Goal: Task Accomplishment & Management: Use online tool/utility

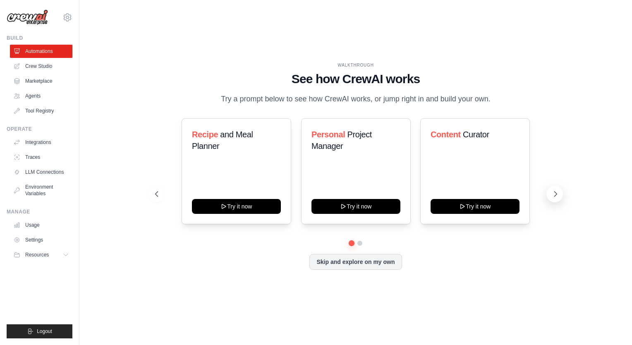
click at [554, 196] on icon at bounding box center [555, 194] width 8 height 8
click at [153, 194] on icon at bounding box center [156, 194] width 8 height 8
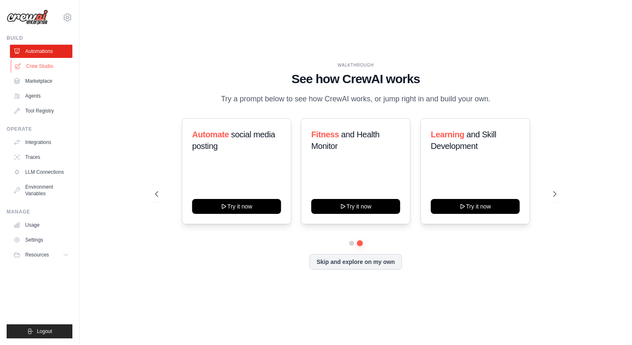
click at [37, 67] on link "Crew Studio" at bounding box center [42, 66] width 62 height 13
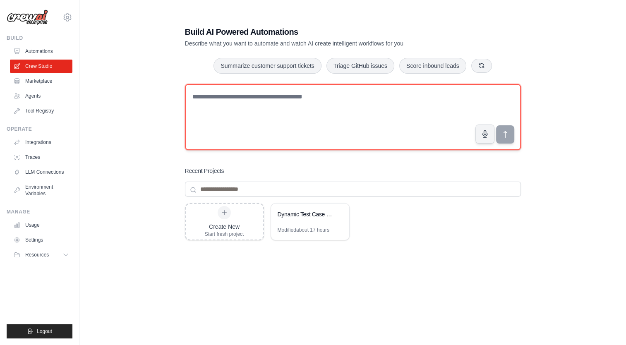
click at [285, 104] on textarea at bounding box center [353, 117] width 336 height 66
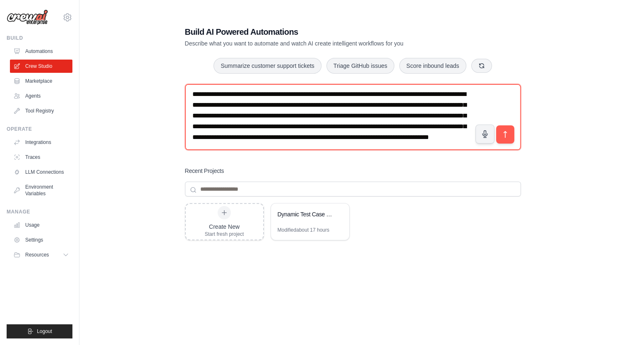
scroll to position [15, 0]
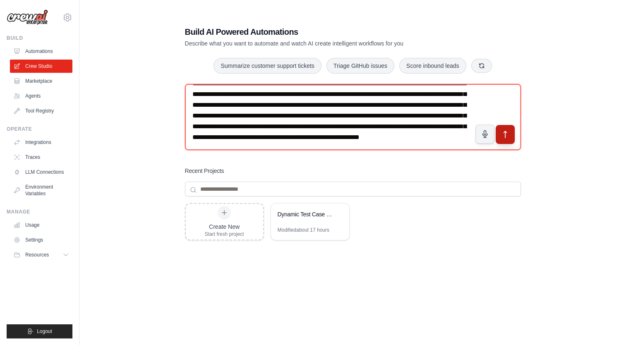
type textarea "**********"
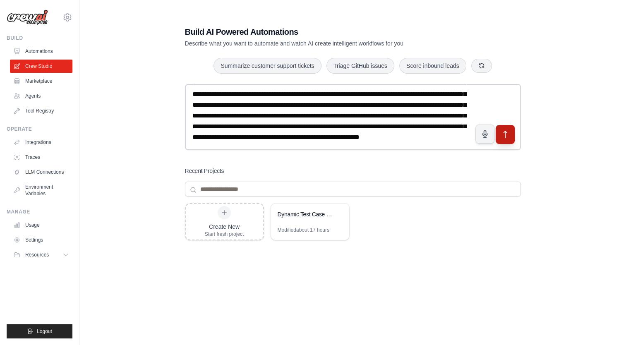
click at [508, 138] on icon "submit" at bounding box center [504, 134] width 9 height 9
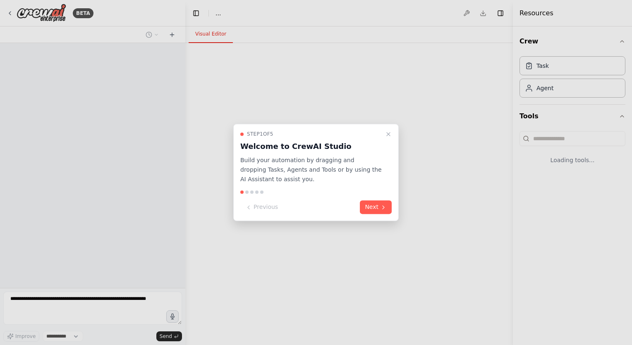
select select "****"
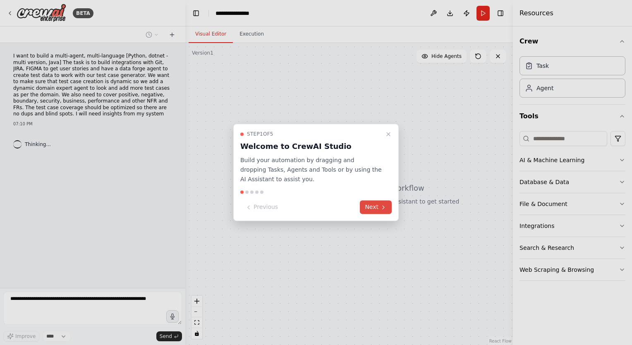
click at [377, 211] on button "Next" at bounding box center [376, 208] width 32 height 14
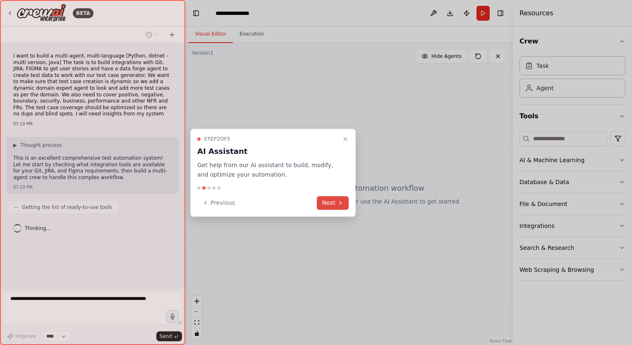
click at [333, 203] on button "Next" at bounding box center [333, 203] width 32 height 14
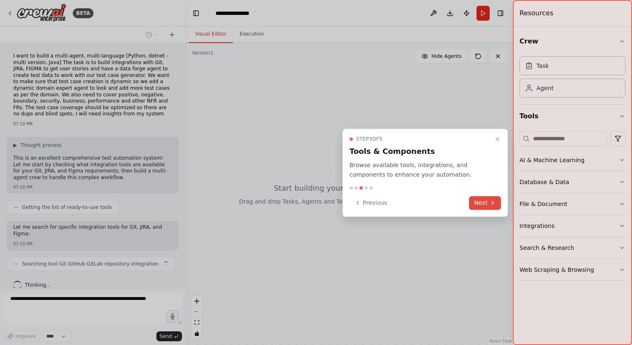
click at [482, 203] on button "Next" at bounding box center [485, 203] width 32 height 14
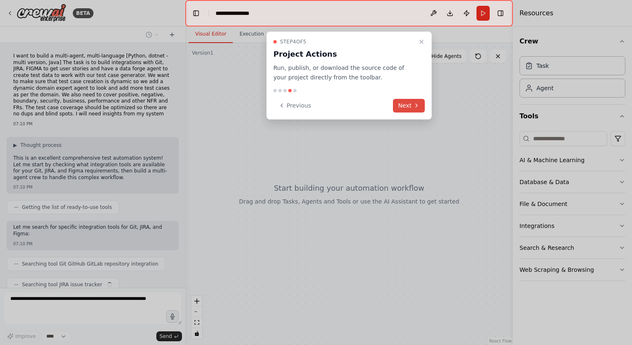
scroll to position [24, 0]
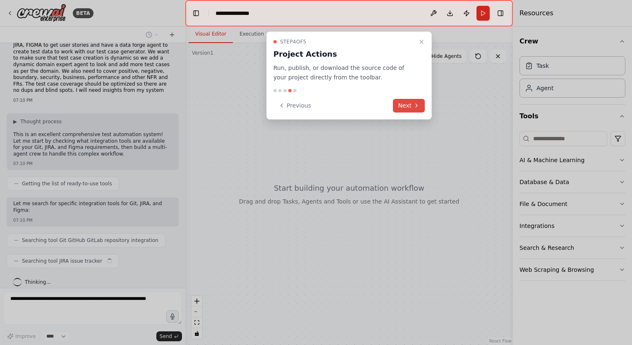
click at [405, 105] on button "Next" at bounding box center [409, 106] width 32 height 14
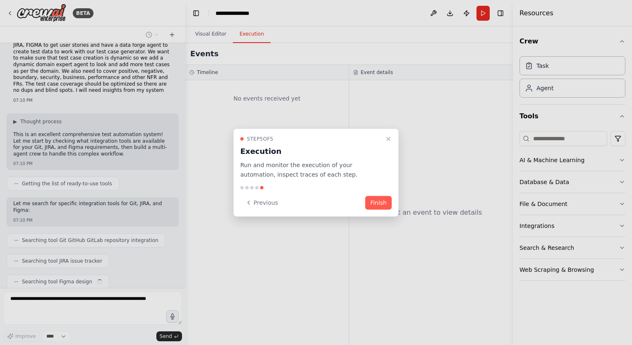
scroll to position [44, 0]
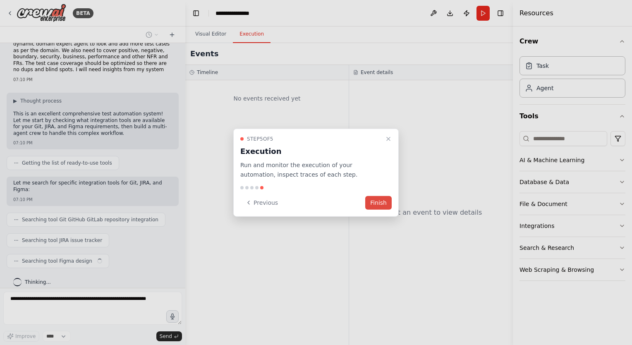
click at [382, 206] on button "Finish" at bounding box center [378, 203] width 26 height 14
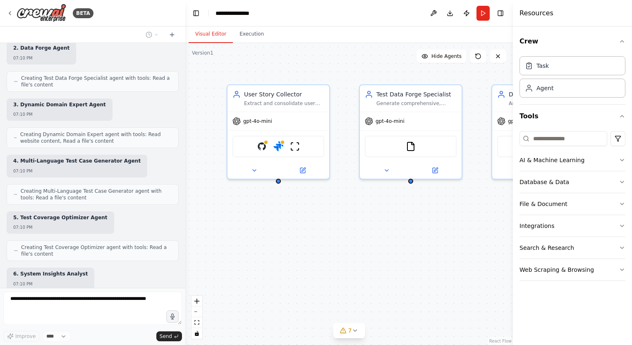
scroll to position [480, 0]
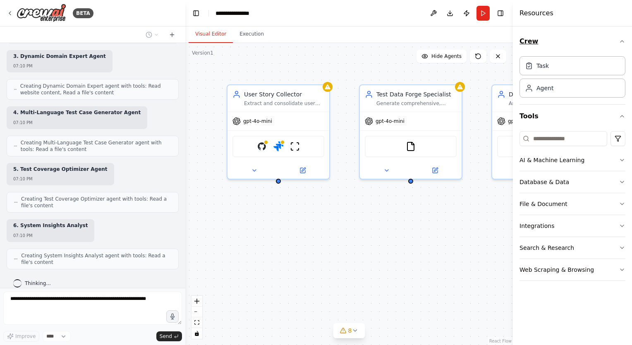
click at [623, 43] on icon "button" at bounding box center [622, 41] width 7 height 7
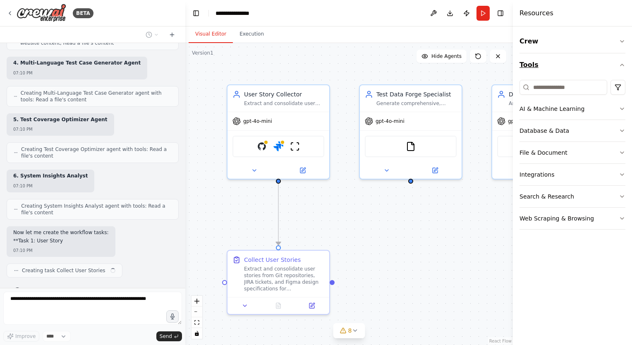
scroll to position [538, 0]
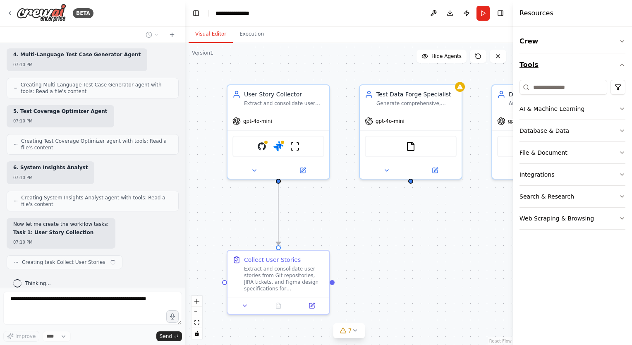
click at [620, 64] on icon "button" at bounding box center [622, 65] width 7 height 7
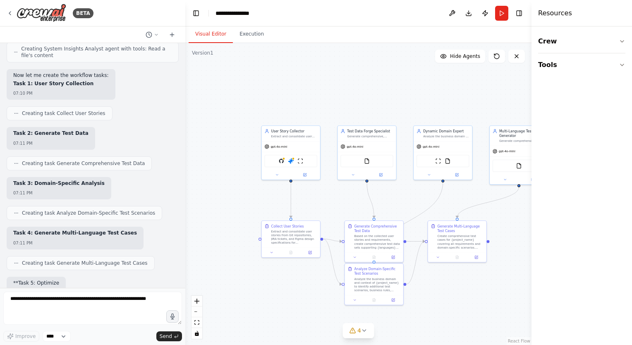
scroll to position [736, 0]
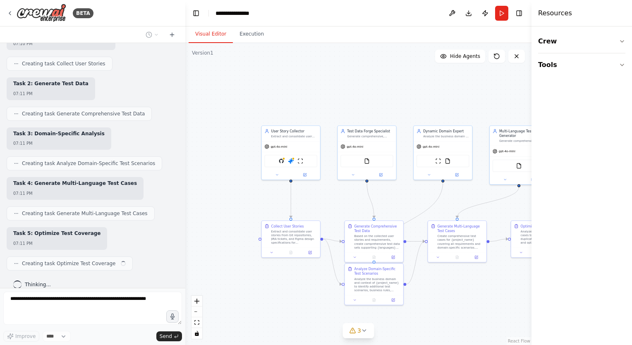
drag, startPoint x: 514, startPoint y: 182, endPoint x: 633, endPoint y: 180, distance: 119.1
click at [632, 180] on html "BETA I want to build a multi-agent, multi-language [Python, dotnet - multi vers…" at bounding box center [316, 172] width 632 height 345
drag, startPoint x: 532, startPoint y: 184, endPoint x: 633, endPoint y: 188, distance: 101.4
click at [632, 188] on html "BETA I want to build a multi-agent, multi-language [Python, dotnet - multi vers…" at bounding box center [316, 172] width 632 height 345
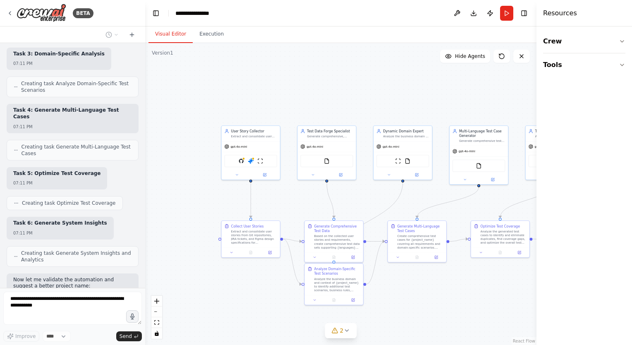
scroll to position [1208, 0]
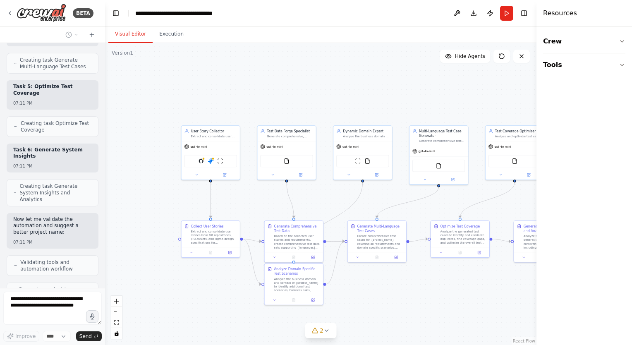
drag, startPoint x: 184, startPoint y: 155, endPoint x: 105, endPoint y: 154, distance: 78.6
click at [105, 154] on div "BETA I want to build a multi-agent, multi-language [Python, dotnet - multi vers…" at bounding box center [316, 172] width 632 height 345
drag, startPoint x: 538, startPoint y: 97, endPoint x: 629, endPoint y: 103, distance: 91.2
click at [629, 103] on div "Resources Crew Tools" at bounding box center [586, 172] width 91 height 345
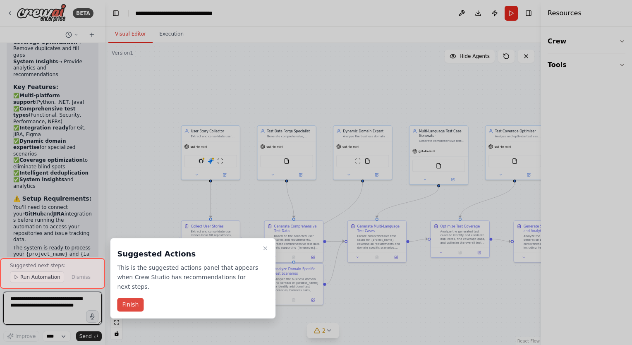
scroll to position [1767, 0]
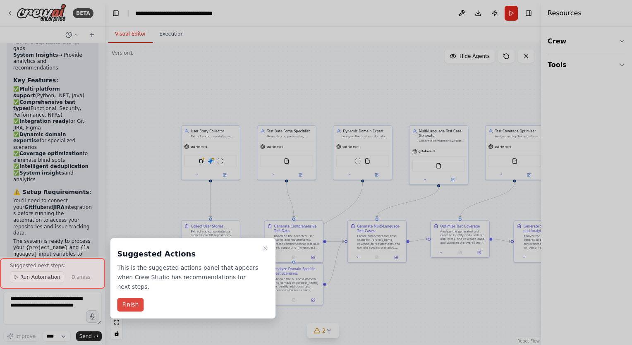
click at [126, 298] on button "Finish" at bounding box center [130, 305] width 26 height 14
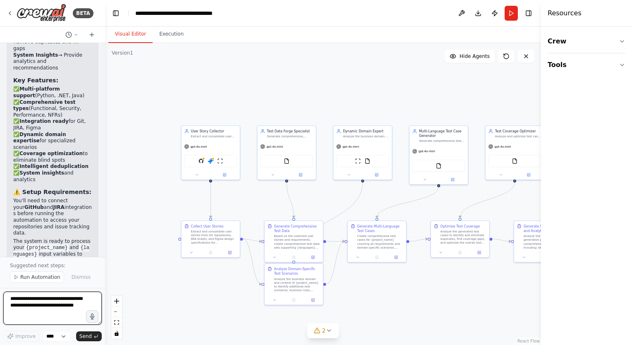
click at [29, 313] on textarea at bounding box center [52, 308] width 98 height 33
click at [22, 308] on textarea at bounding box center [52, 308] width 98 height 33
click at [22, 303] on textarea at bounding box center [52, 308] width 98 height 33
type textarea "**********"
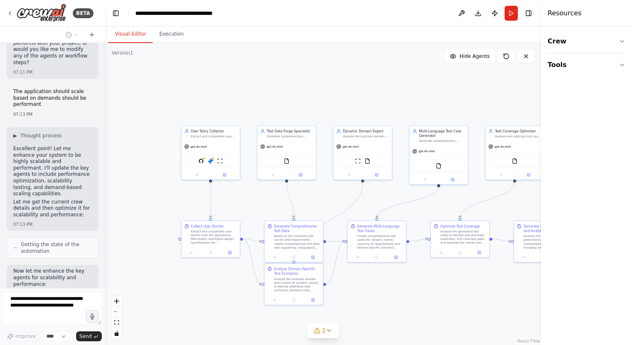
scroll to position [2060, 0]
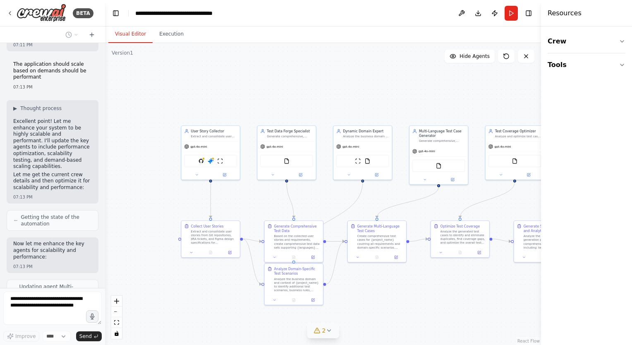
click at [325, 332] on icon at bounding box center [328, 330] width 7 height 7
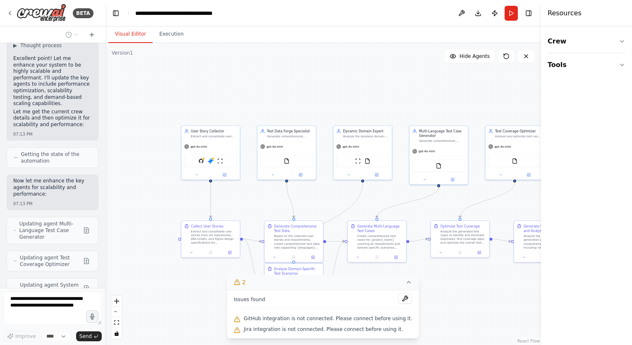
scroll to position [2136, 0]
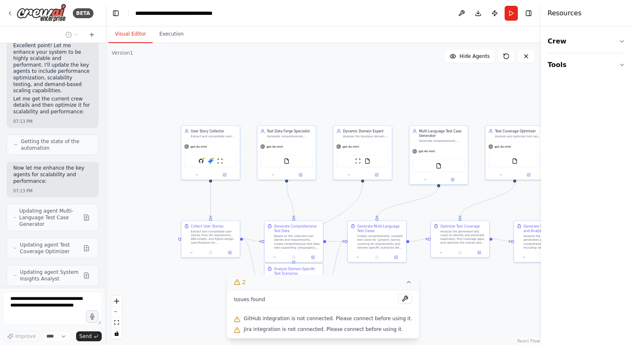
click at [406, 284] on icon at bounding box center [409, 282] width 7 height 7
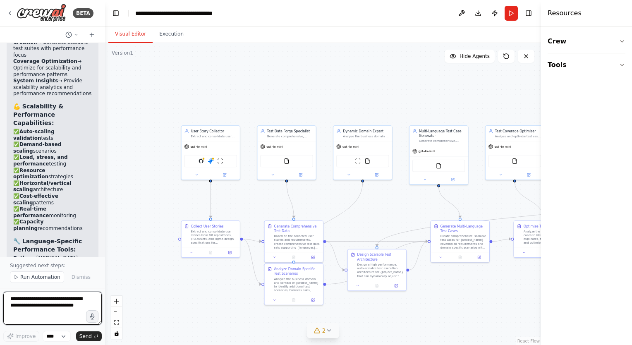
scroll to position [3203, 0]
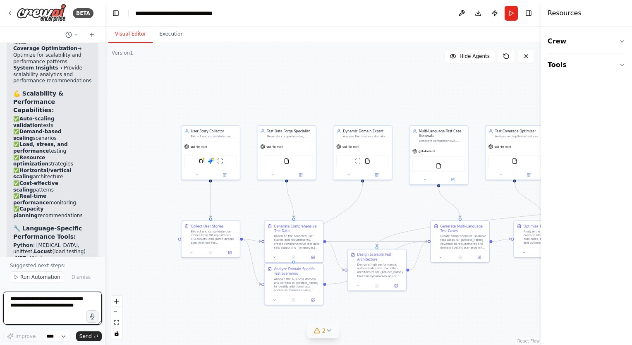
paste textarea "**********"
type textarea "**********"
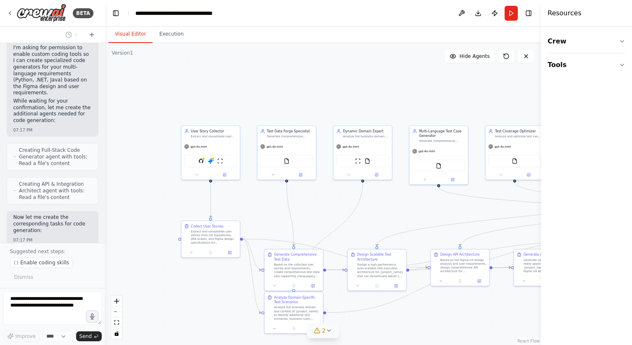
scroll to position [3916, 0]
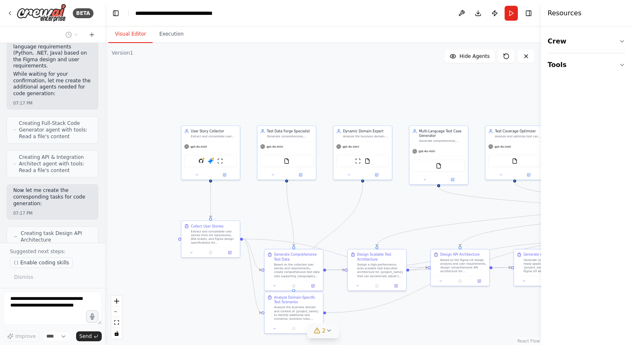
click at [26, 264] on span "Enable coding skills" at bounding box center [44, 262] width 49 height 7
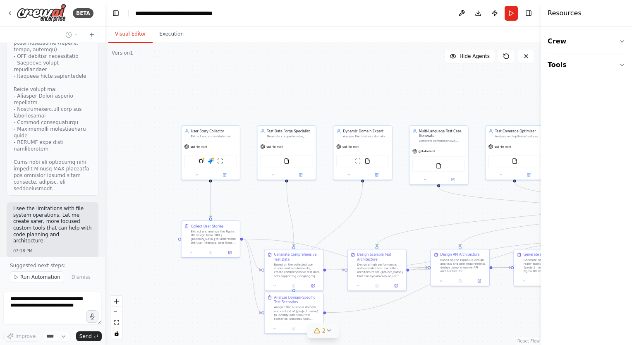
scroll to position [5793, 0]
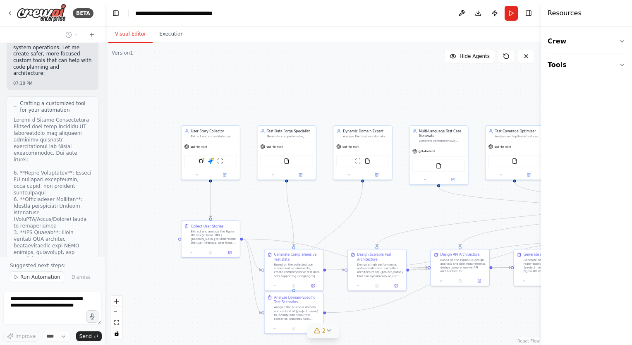
click at [104, 244] on div at bounding box center [103, 172] width 3 height 345
click at [330, 331] on icon at bounding box center [328, 330] width 7 height 7
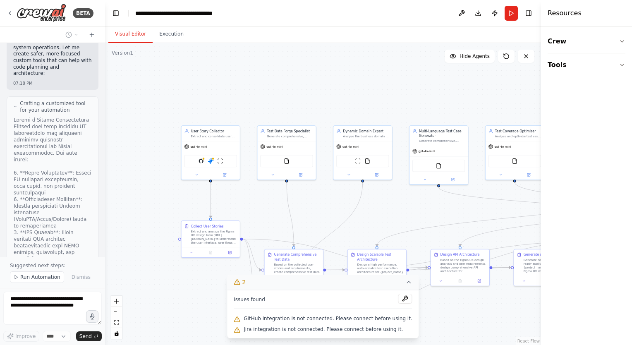
click at [395, 319] on span "GitHub integration is not connected. Please connect before using it." at bounding box center [328, 318] width 168 height 7
click at [247, 323] on div "GitHub integration is not connected. Please connect before using it." at bounding box center [323, 318] width 178 height 11
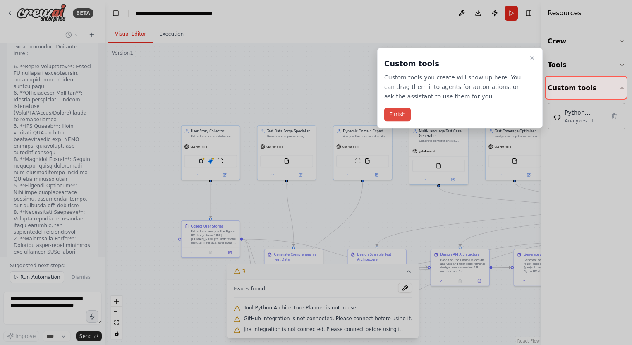
click at [395, 115] on button "Finish" at bounding box center [397, 115] width 26 height 14
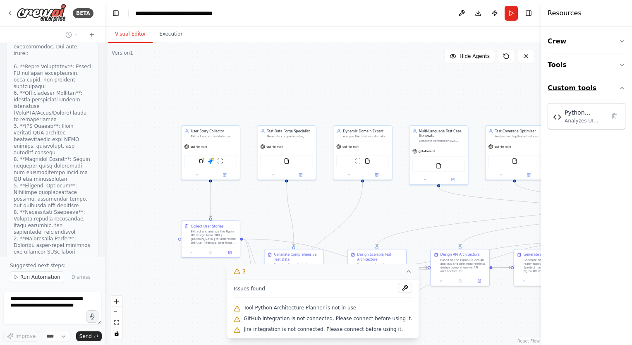
scroll to position [6340, 0]
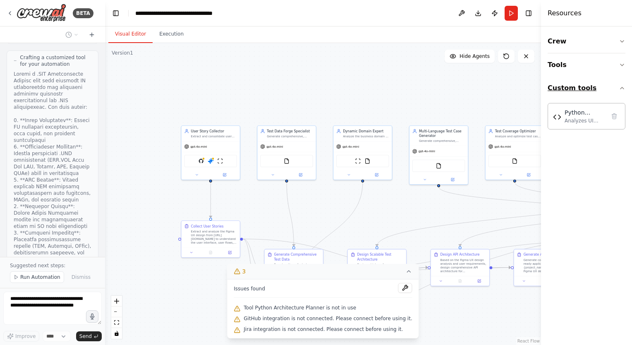
click at [623, 87] on icon "button" at bounding box center [622, 88] width 7 height 7
click at [548, 77] on button "Custom tools" at bounding box center [587, 88] width 78 height 23
click at [406, 271] on icon at bounding box center [409, 271] width 7 height 7
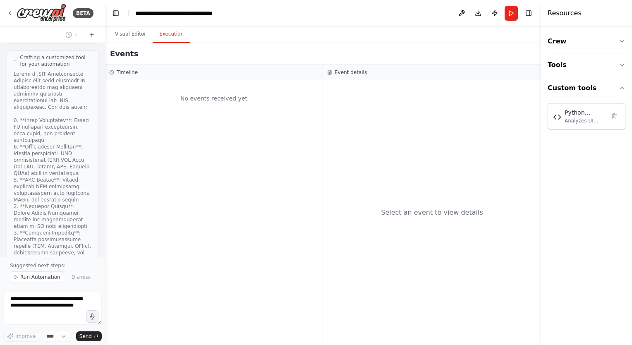
click at [166, 33] on button "Execution" at bounding box center [172, 34] width 38 height 17
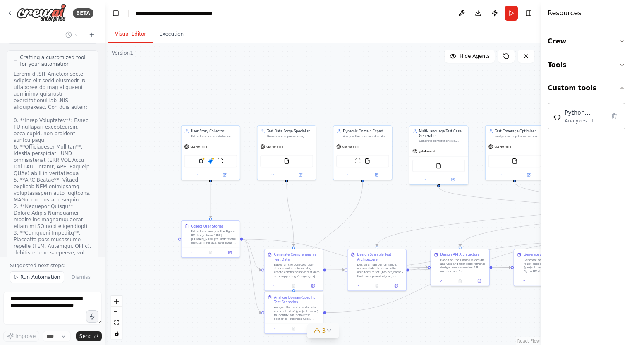
click at [126, 32] on button "Visual Editor" at bounding box center [130, 34] width 44 height 17
click at [119, 322] on button "fit view" at bounding box center [116, 322] width 11 height 11
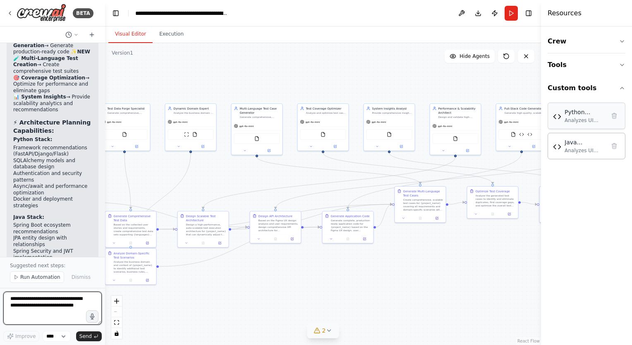
scroll to position [8823, 0]
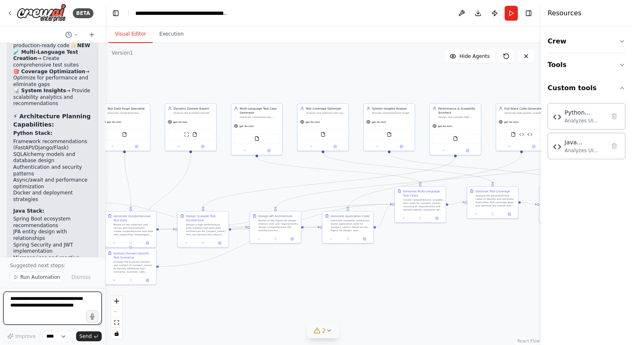
click at [29, 305] on textarea at bounding box center [52, 308] width 98 height 33
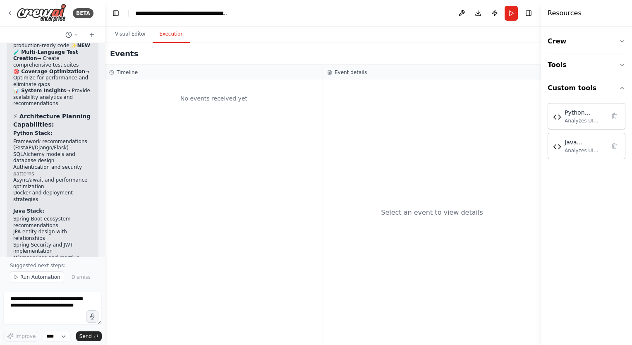
click at [164, 33] on button "Execution" at bounding box center [172, 34] width 38 height 17
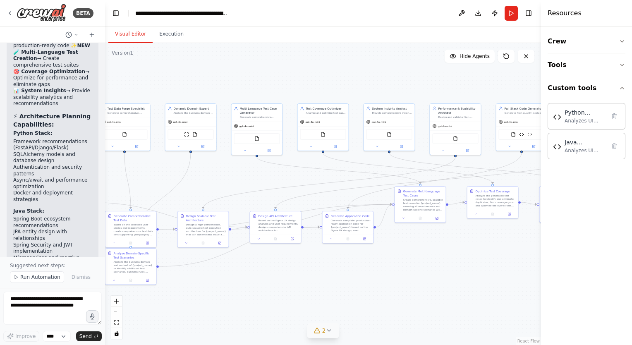
click at [121, 31] on button "Visual Editor" at bounding box center [130, 34] width 44 height 17
click at [25, 303] on textarea at bounding box center [52, 308] width 98 height 33
click at [233, 15] on icon "breadcrumb" at bounding box center [234, 12] width 5 height 5
click at [143, 13] on div "**********" at bounding box center [181, 13] width 93 height 8
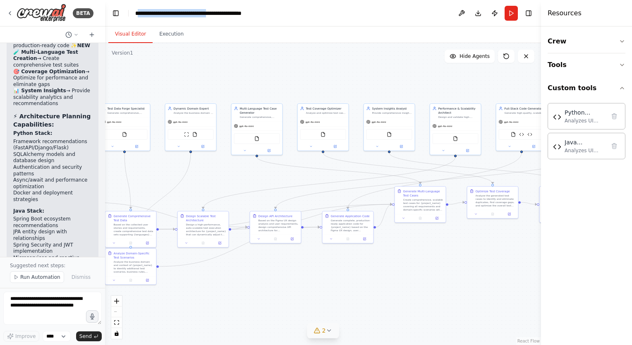
drag, startPoint x: 138, startPoint y: 13, endPoint x: 233, endPoint y: 16, distance: 95.2
click at [233, 16] on div "**********" at bounding box center [208, 13] width 146 height 8
click at [295, 279] on div ".deletable-edge-delete-btn { width: 20px; height: 20px; border: 0px solid #ffff…" at bounding box center [323, 194] width 436 height 302
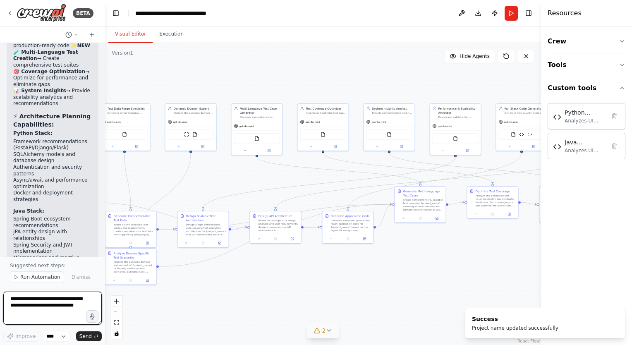
click at [64, 305] on textarea at bounding box center [52, 308] width 98 height 33
click at [42, 302] on textarea at bounding box center [52, 308] width 98 height 33
click at [43, 298] on textarea at bounding box center [52, 308] width 98 height 33
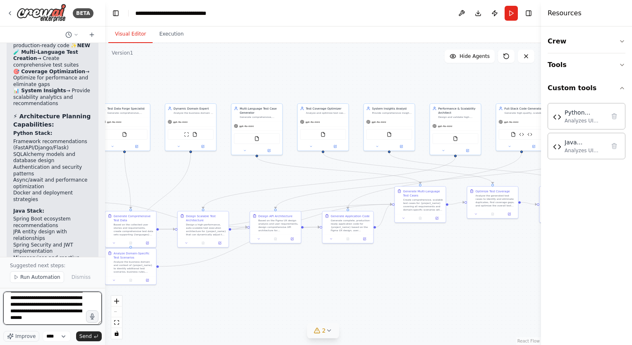
scroll to position [14, 0]
type textarea "**********"
click at [80, 335] on button "Send" at bounding box center [89, 336] width 26 height 10
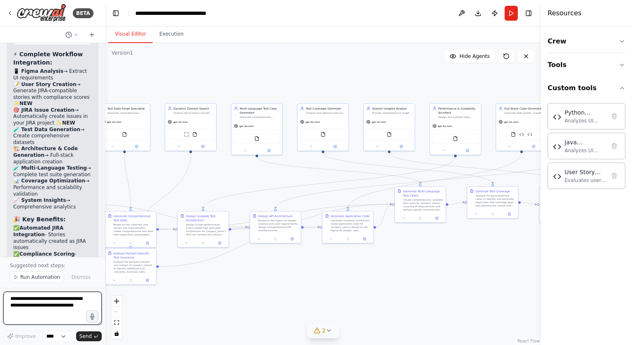
scroll to position [11285, 0]
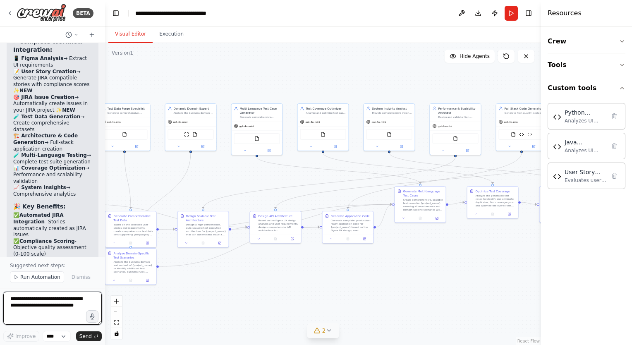
click at [11, 305] on textarea at bounding box center [52, 308] width 98 height 33
type textarea "**********"
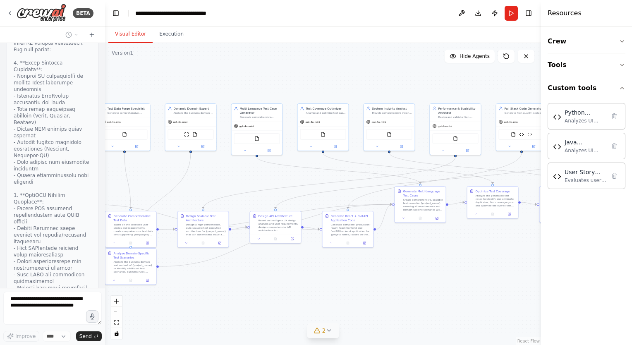
scroll to position [12710, 0]
click at [159, 33] on button "Execution" at bounding box center [172, 34] width 38 height 17
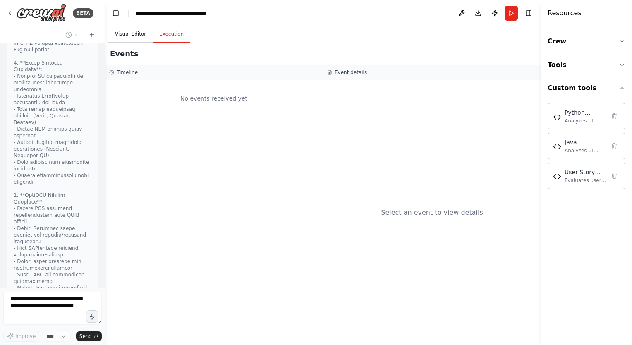
click at [119, 34] on button "Visual Editor" at bounding box center [130, 34] width 44 height 17
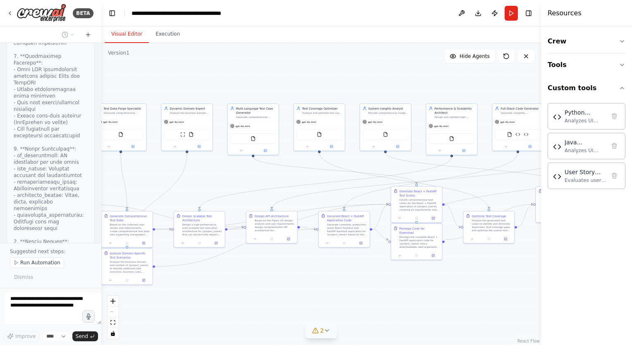
scroll to position [14039, 0]
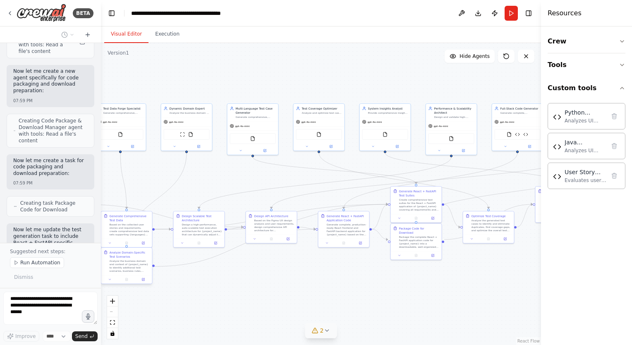
drag, startPoint x: 101, startPoint y: 244, endPoint x: 43, endPoint y: 313, distance: 90.3
click at [101, 253] on div "BETA I want to build a multi-agent, multi-language [Python, dotnet - multi vers…" at bounding box center [316, 172] width 632 height 345
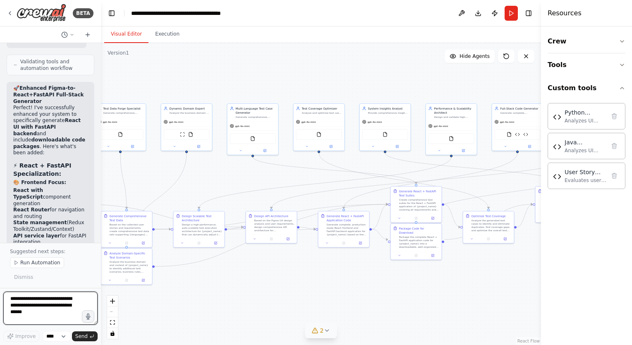
click at [11, 301] on textarea at bounding box center [50, 308] width 94 height 33
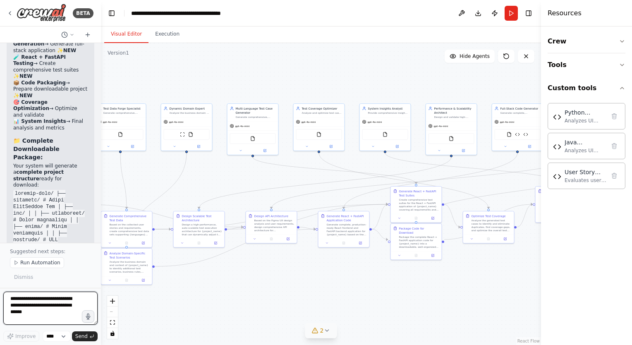
click at [45, 300] on textarea at bounding box center [50, 308] width 94 height 33
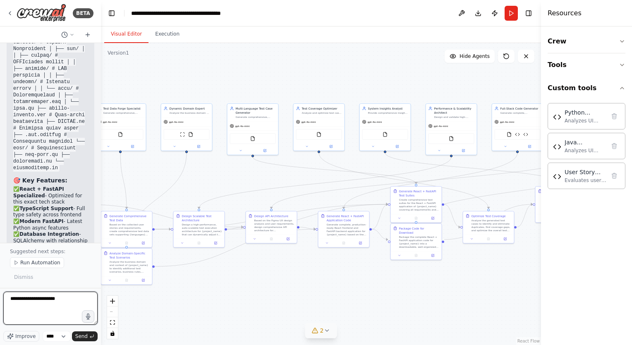
scroll to position [15383, 0]
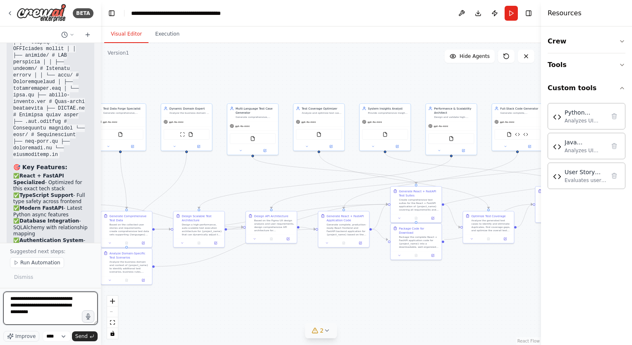
type textarea "**********"
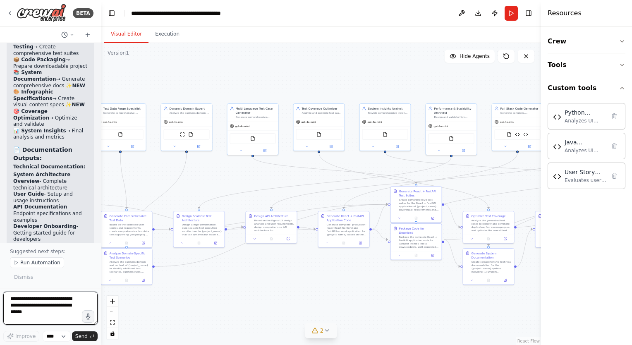
scroll to position [16756, 0]
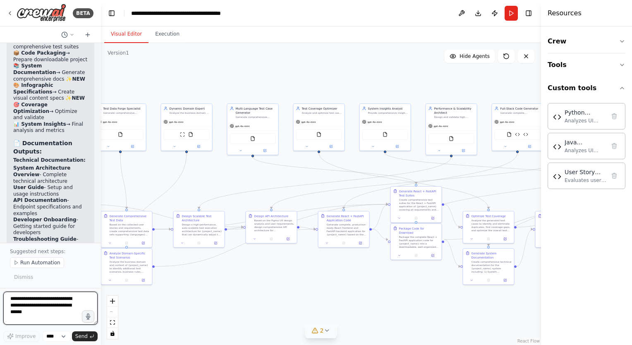
click at [98, 243] on div at bounding box center [99, 172] width 3 height 345
click at [40, 300] on textarea at bounding box center [50, 308] width 94 height 33
type textarea "***"
click at [83, 338] on span "Send" at bounding box center [81, 336] width 12 height 7
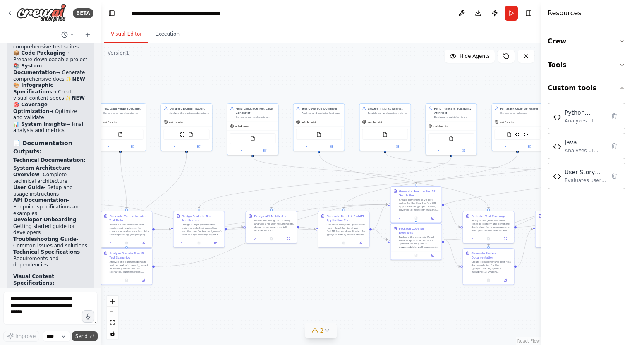
scroll to position [16776, 0]
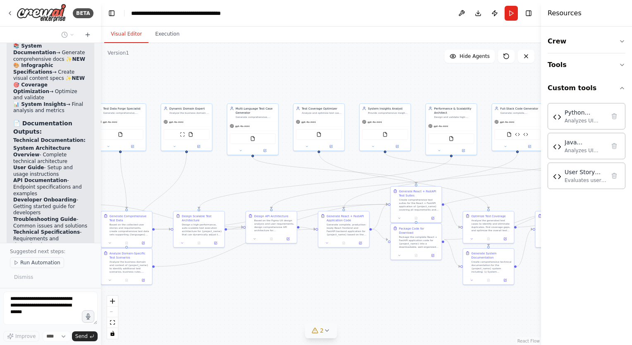
click at [23, 266] on span "Run Automation" at bounding box center [40, 262] width 40 height 7
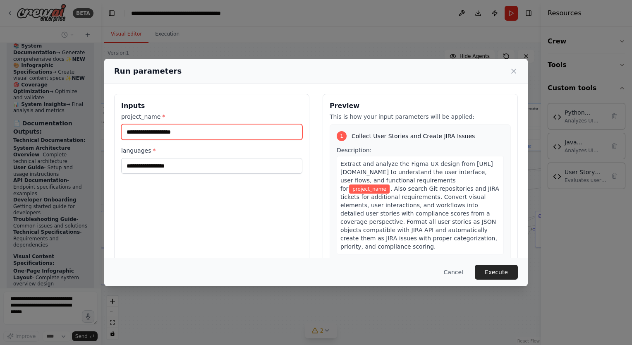
click at [175, 136] on input "project_name *" at bounding box center [211, 132] width 181 height 16
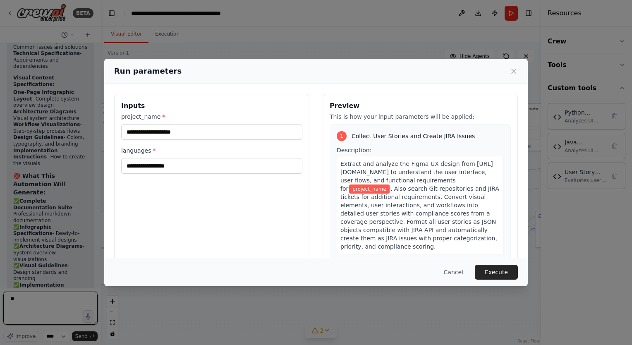
type textarea "**"
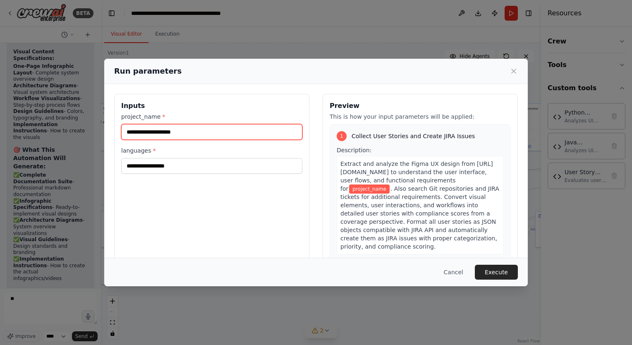
click at [160, 132] on input "project_name *" at bounding box center [211, 132] width 181 height 16
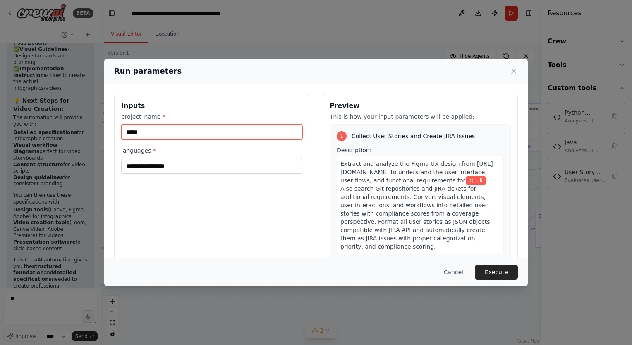
scroll to position [17184, 0]
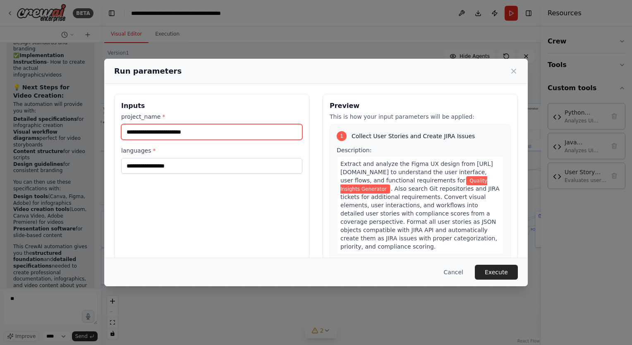
type input "**********"
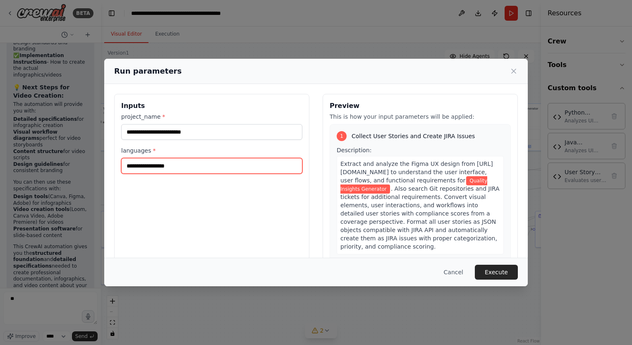
click at [151, 165] on input "languages *" at bounding box center [211, 166] width 181 height 16
type input "**********"
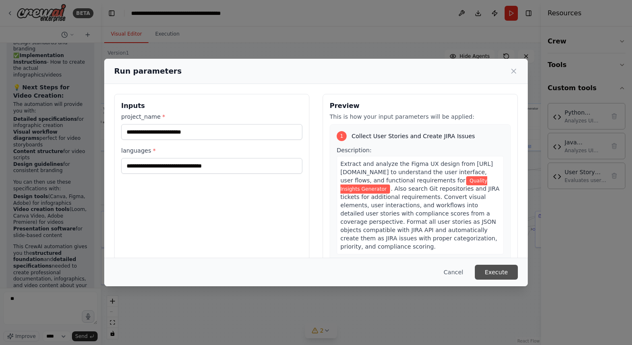
click at [497, 272] on button "Execute" at bounding box center [496, 272] width 43 height 15
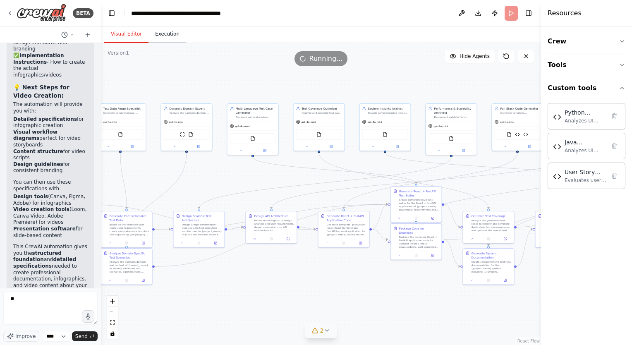
click at [169, 40] on button "Execution" at bounding box center [167, 34] width 38 height 17
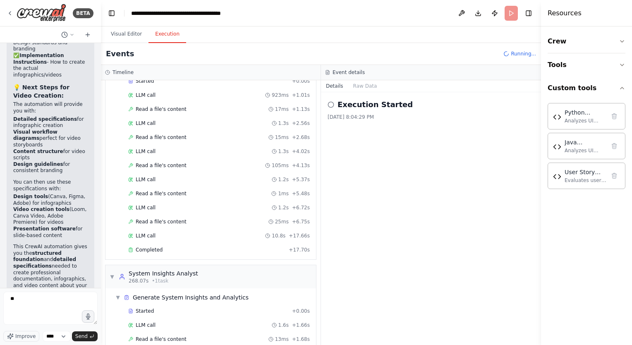
scroll to position [2405, 0]
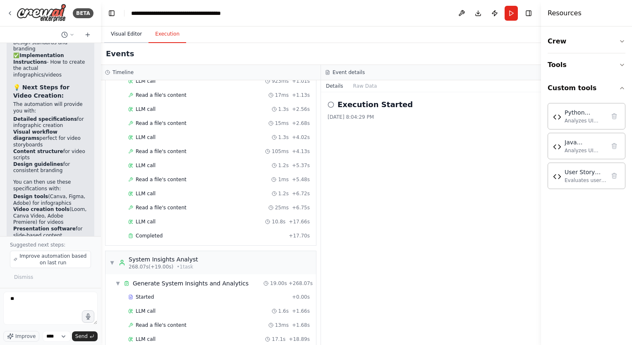
click at [122, 34] on button "Visual Editor" at bounding box center [126, 34] width 44 height 17
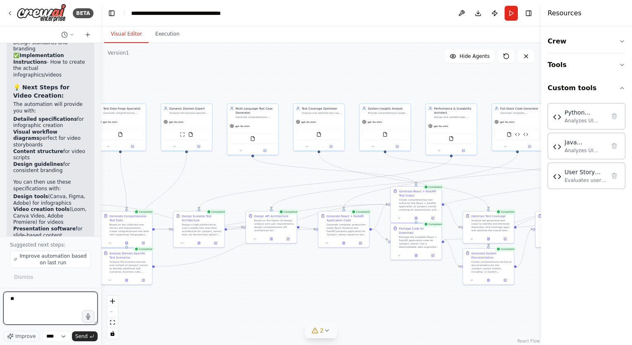
drag, startPoint x: 20, startPoint y: 301, endPoint x: -2, endPoint y: 303, distance: 21.6
click at [0, 303] on html "BETA I want to build a multi-agent, multi-language [Python, dotnet - multi vers…" at bounding box center [316, 172] width 632 height 345
click at [23, 296] on textarea "**" at bounding box center [50, 308] width 94 height 33
type textarea "*"
type textarea "**********"
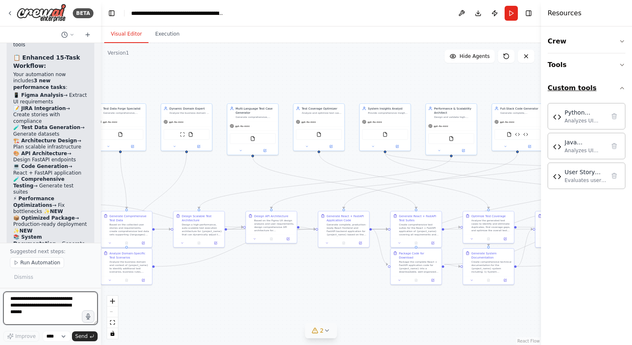
scroll to position [18782, 0]
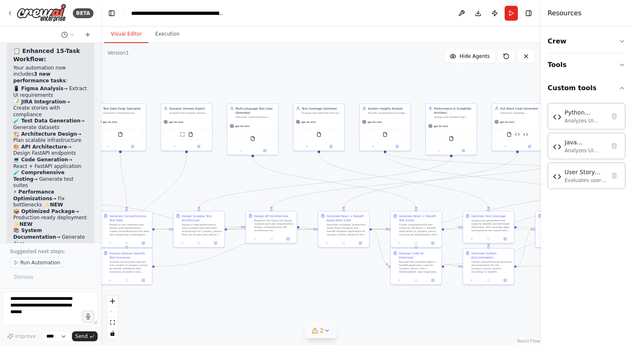
click at [23, 266] on span "Run Automation" at bounding box center [40, 262] width 40 height 7
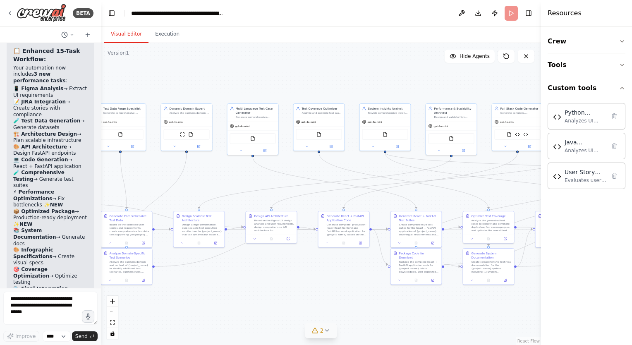
scroll to position [18752, 0]
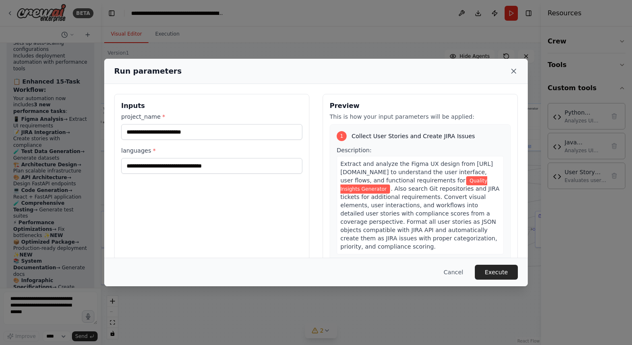
click at [513, 72] on icon at bounding box center [514, 71] width 4 height 4
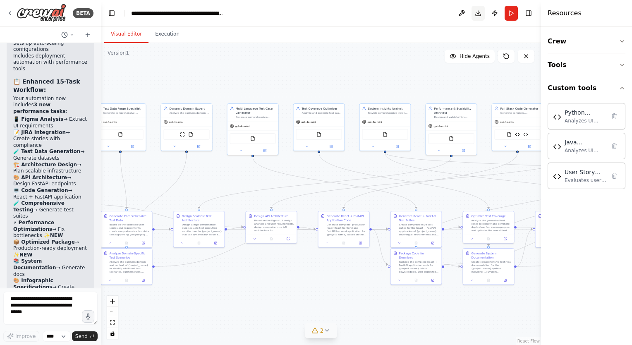
click at [476, 17] on button "Download" at bounding box center [477, 13] width 13 height 15
